Goal: Information Seeking & Learning: Learn about a topic

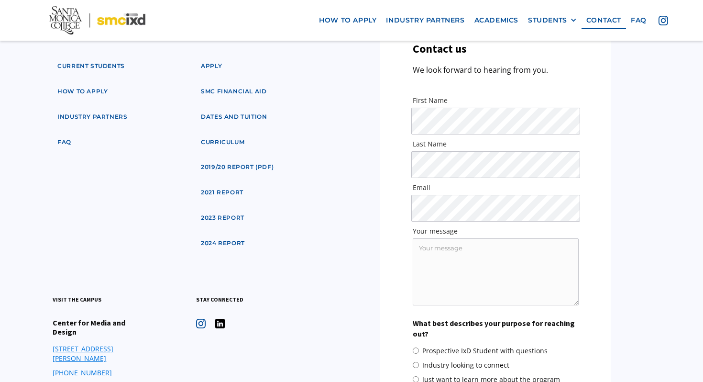
scroll to position [4706, 0]
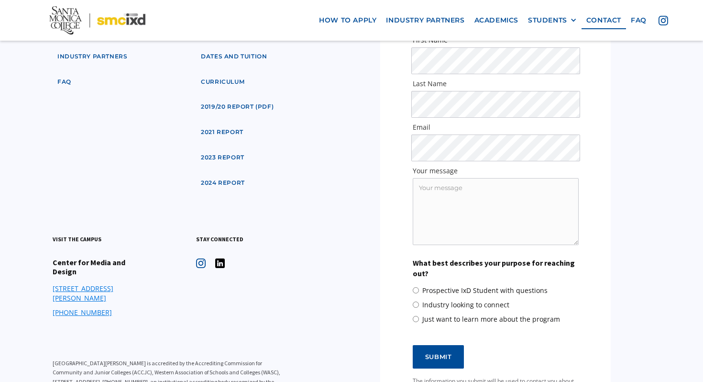
click at [222, 258] on img at bounding box center [220, 263] width 10 height 10
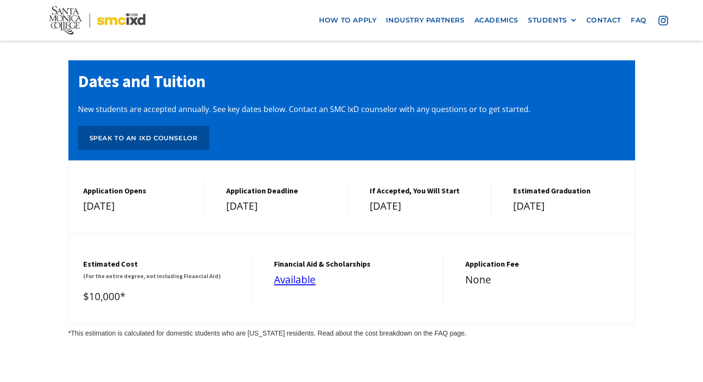
scroll to position [3996, 0]
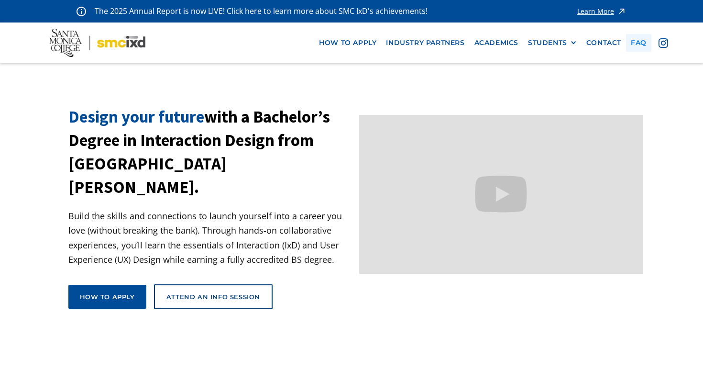
click at [644, 42] on link "faq" at bounding box center [638, 43] width 25 height 18
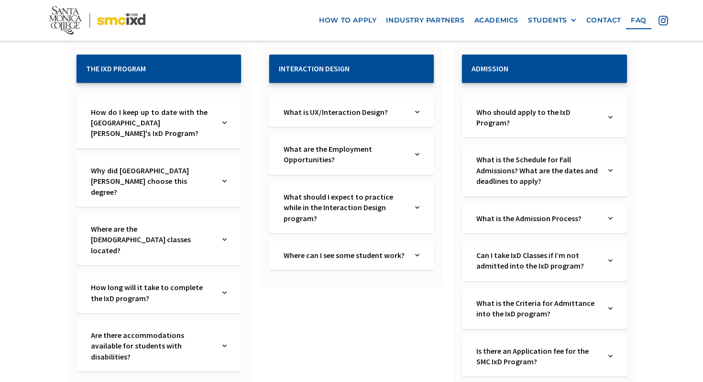
scroll to position [188, 0]
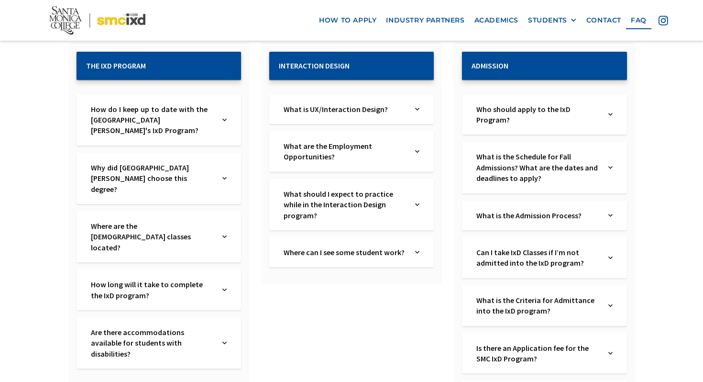
click at [218, 173] on div "Why did Santa Monica College choose this degree? Text Link" at bounding box center [158, 178] width 164 height 51
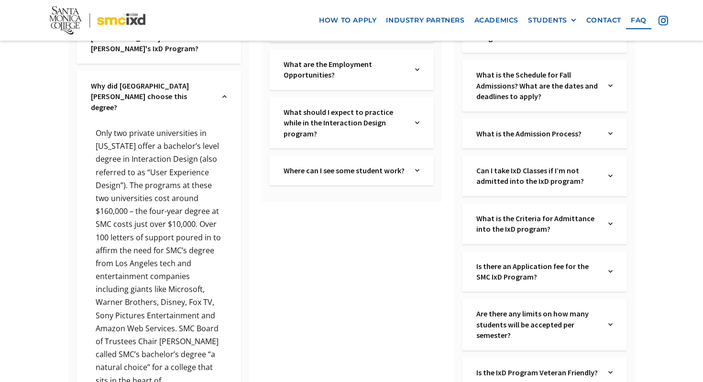
scroll to position [207, 0]
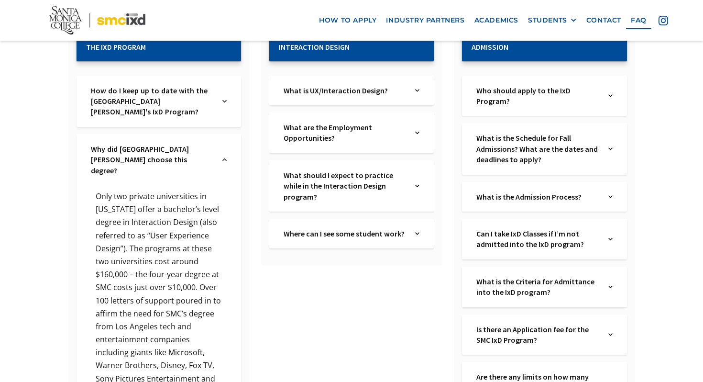
click at [219, 148] on div "Why did Santa Monica College choose this degree? Text Link" at bounding box center [158, 159] width 164 height 51
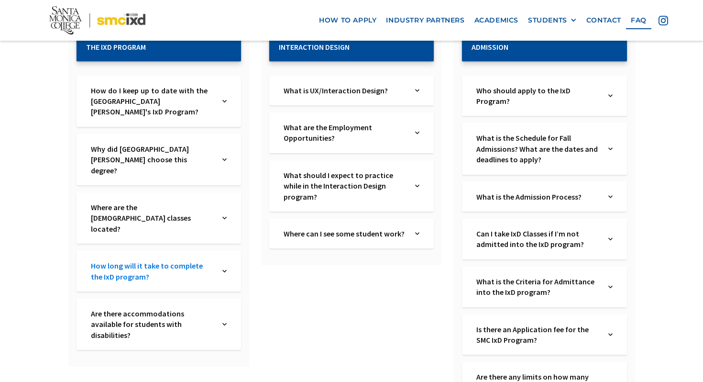
click at [208, 260] on link "How long will it take to complete the IxD program?" at bounding box center [152, 271] width 122 height 22
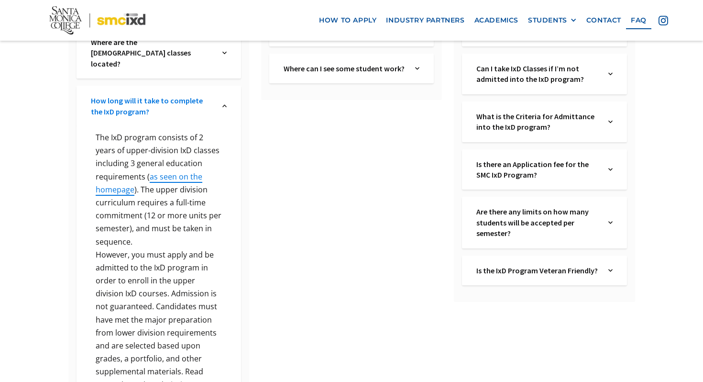
scroll to position [275, 0]
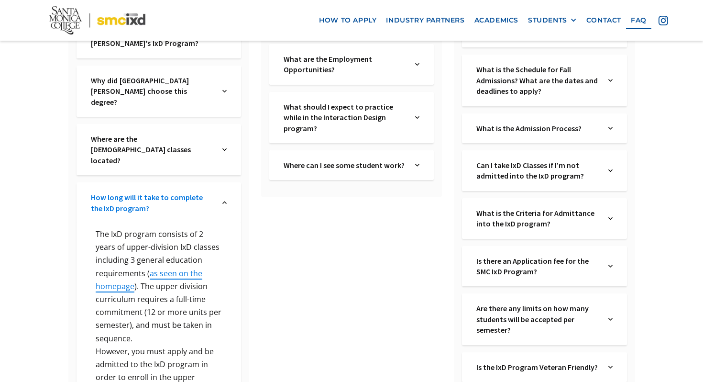
click at [212, 192] on link "How long will it take to complete the IxD program?" at bounding box center [152, 203] width 122 height 22
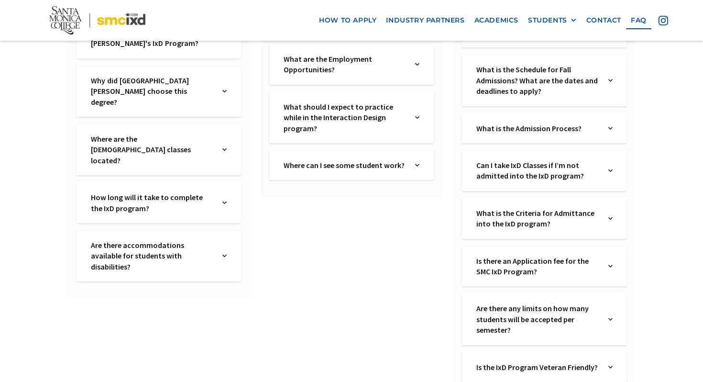
scroll to position [231, 0]
